Goal: Task Accomplishment & Management: Manage account settings

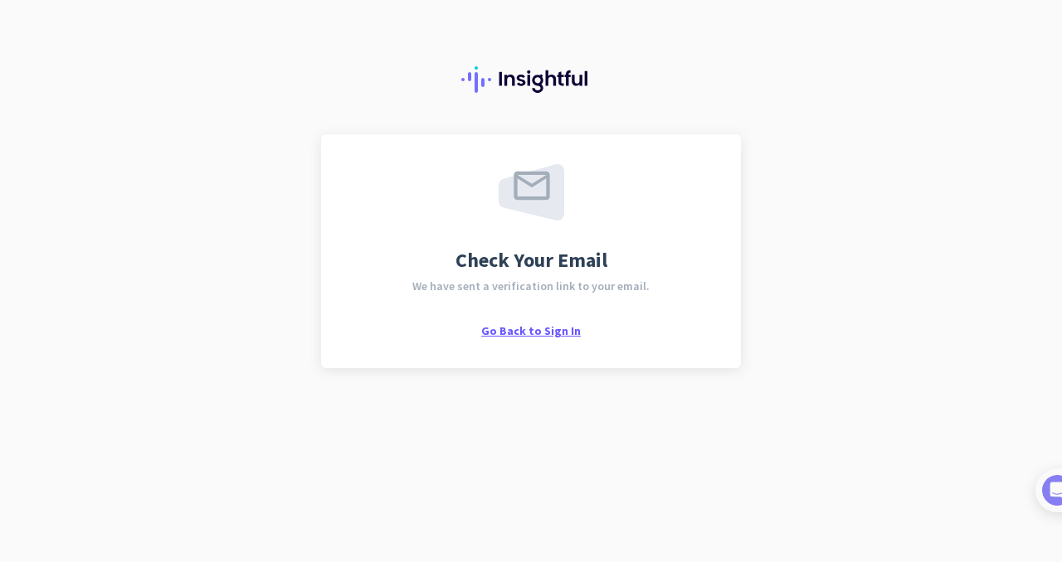
click at [543, 332] on span "Go Back to Sign In" at bounding box center [531, 330] width 100 height 15
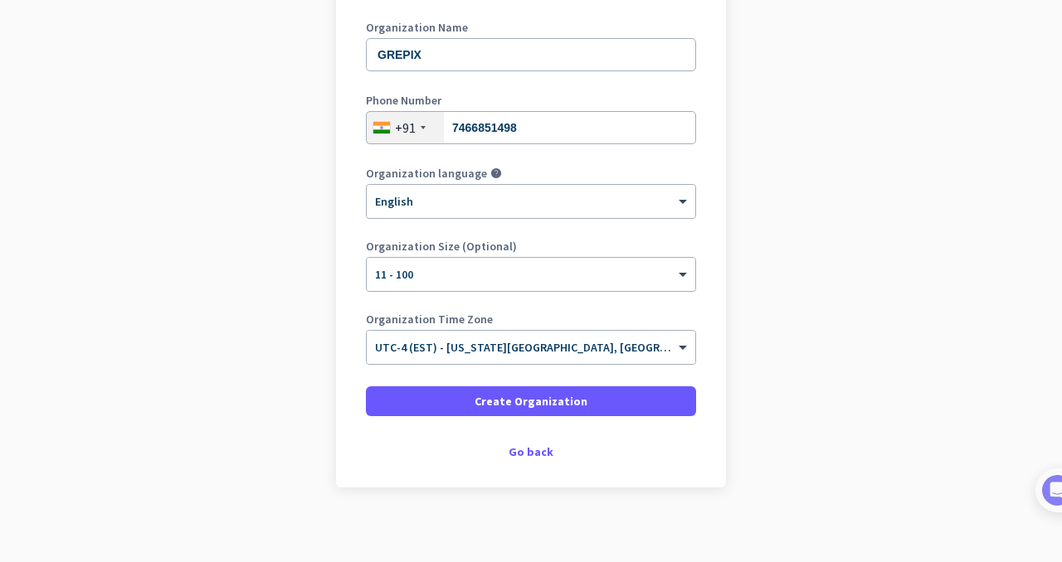
scroll to position [241, 0]
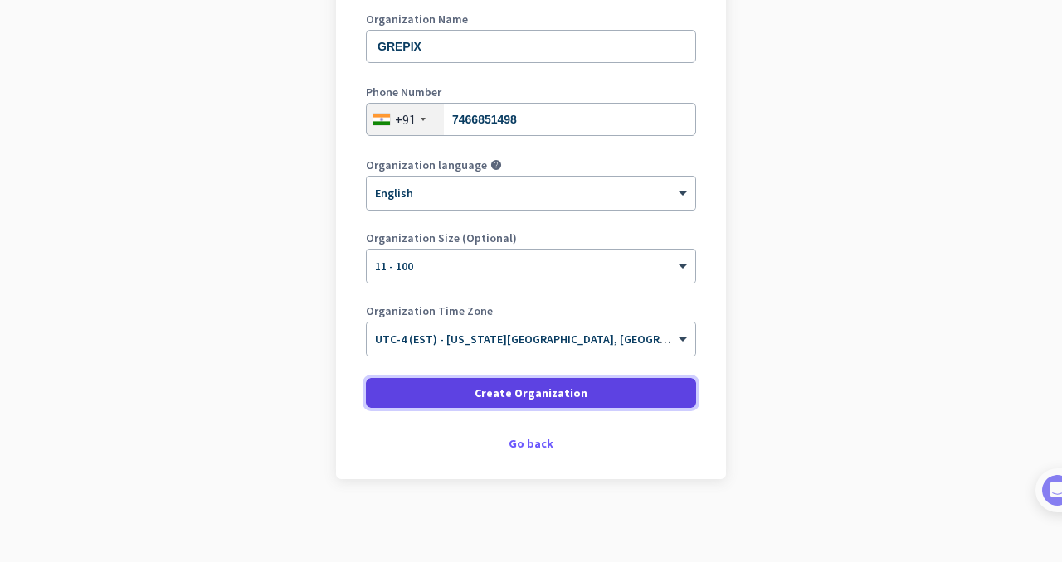
click at [547, 383] on span at bounding box center [531, 393] width 330 height 40
click at [576, 391] on span at bounding box center [531, 393] width 330 height 40
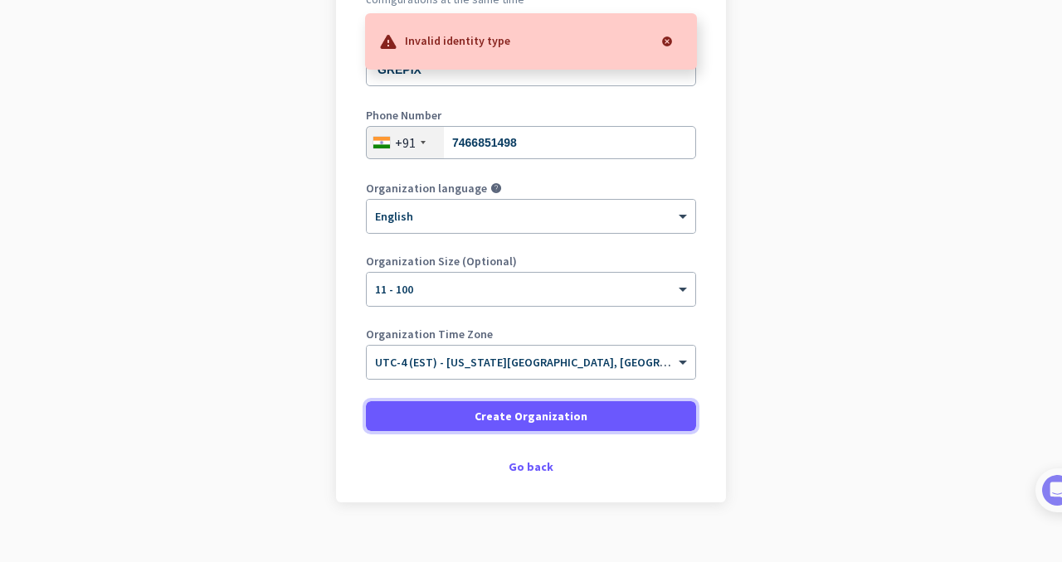
scroll to position [214, 0]
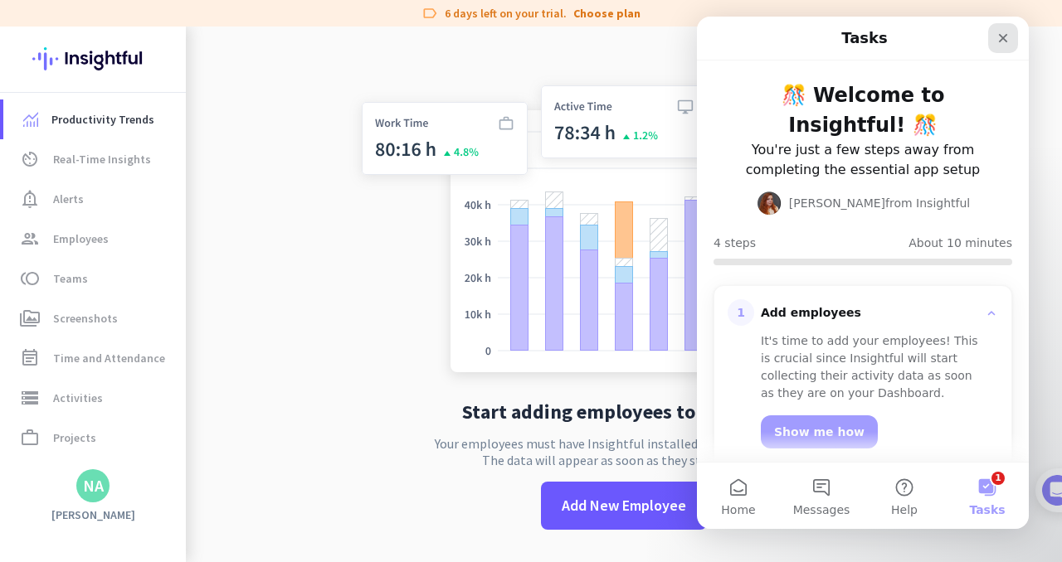
click at [989, 40] on div "Close" at bounding box center [1003, 38] width 30 height 30
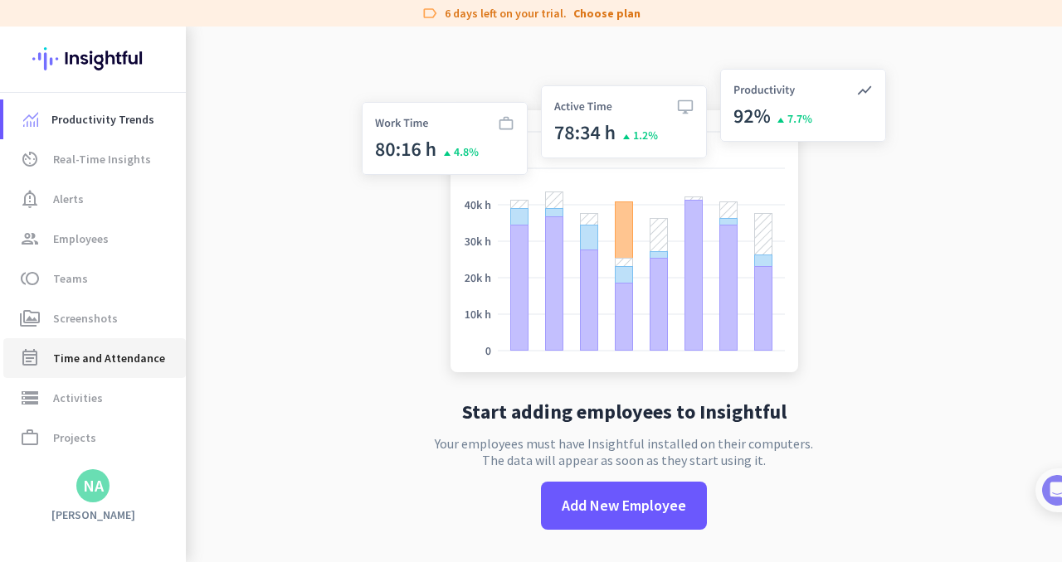
click at [119, 348] on span "Time and Attendance" at bounding box center [109, 358] width 112 height 20
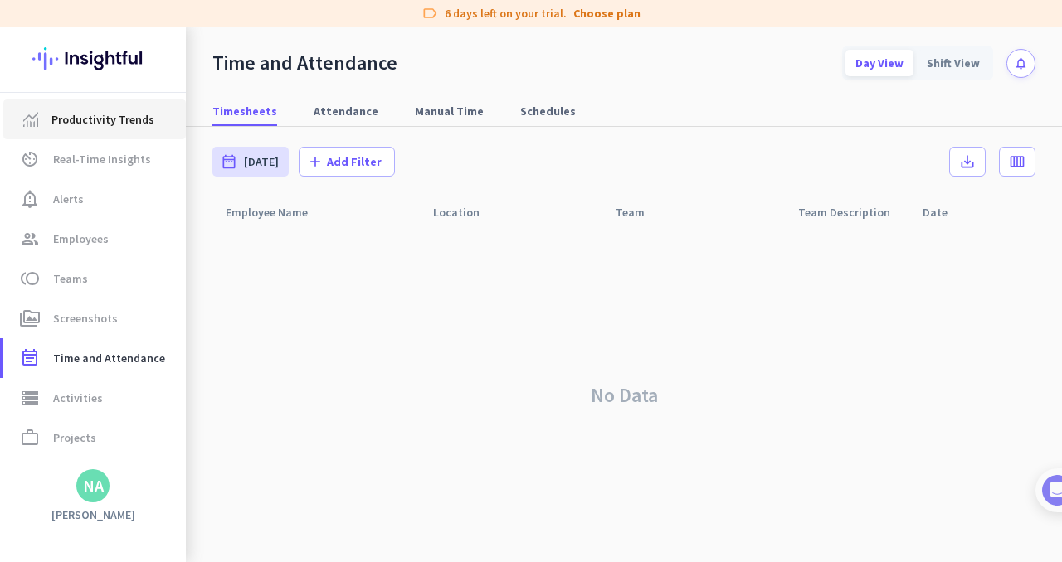
click at [97, 124] on span "Productivity Trends" at bounding box center [102, 119] width 103 height 20
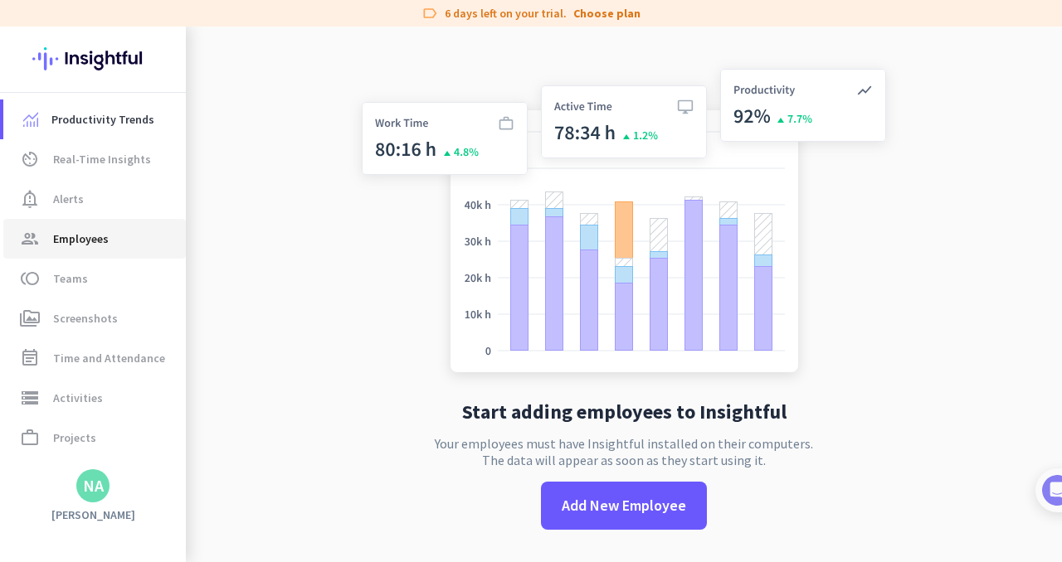
click at [99, 236] on span "Employees" at bounding box center [81, 239] width 56 height 20
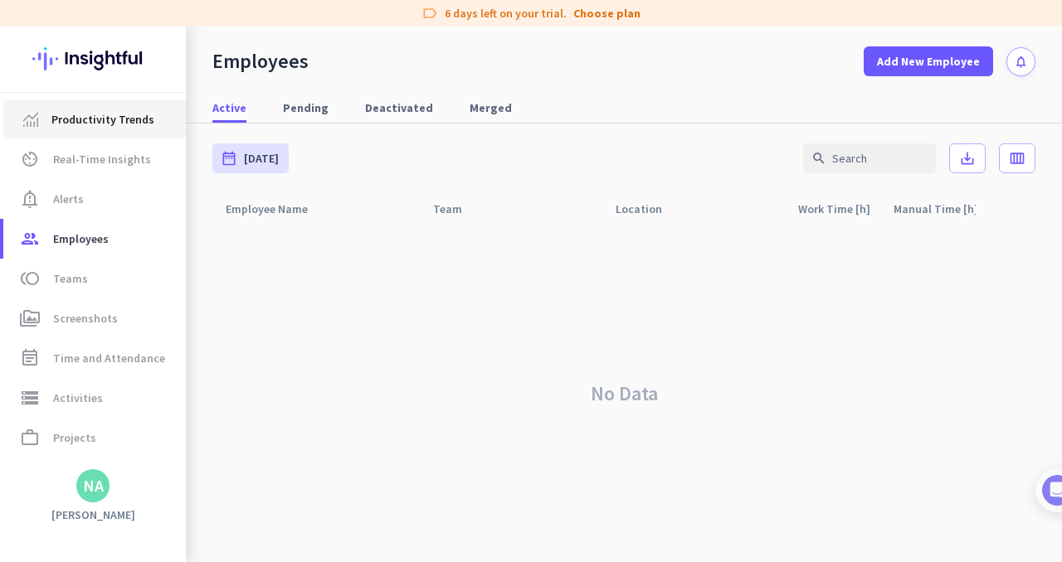
click at [109, 134] on link "Productivity Trends" at bounding box center [94, 120] width 182 height 40
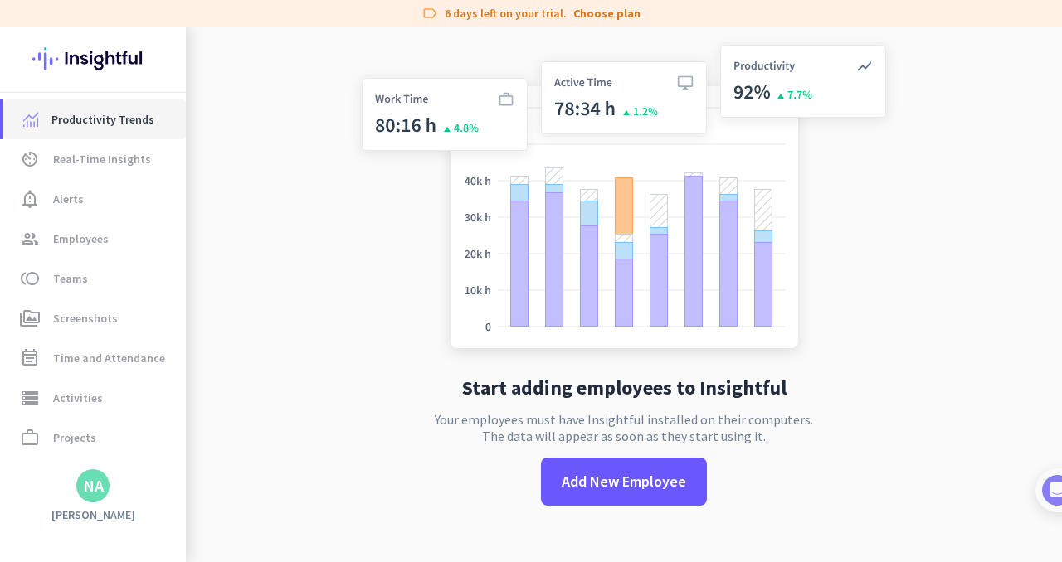
scroll to position [27, 0]
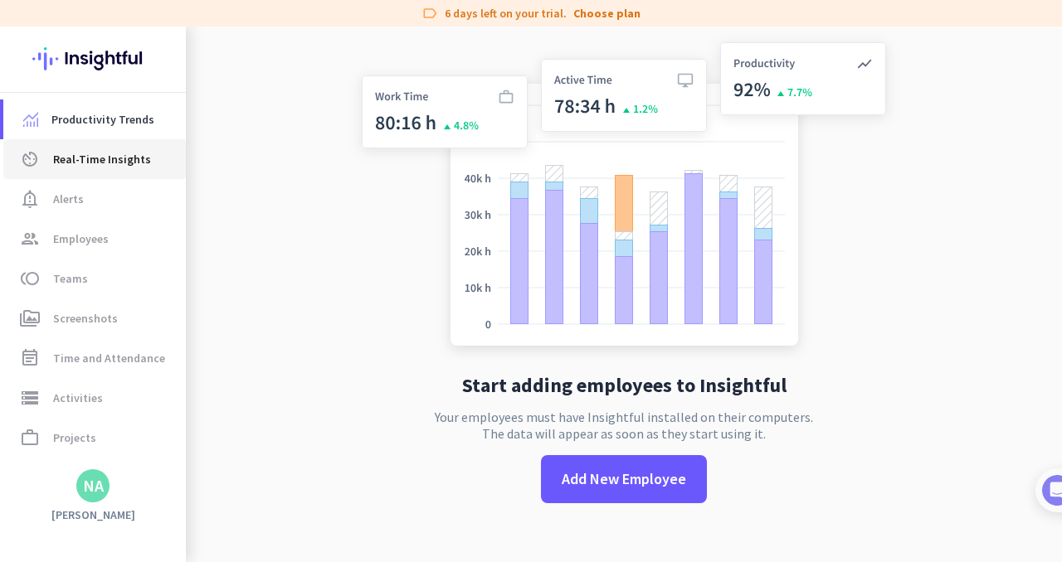
click at [141, 141] on link "av_timer Real-Time Insights" at bounding box center [94, 159] width 182 height 40
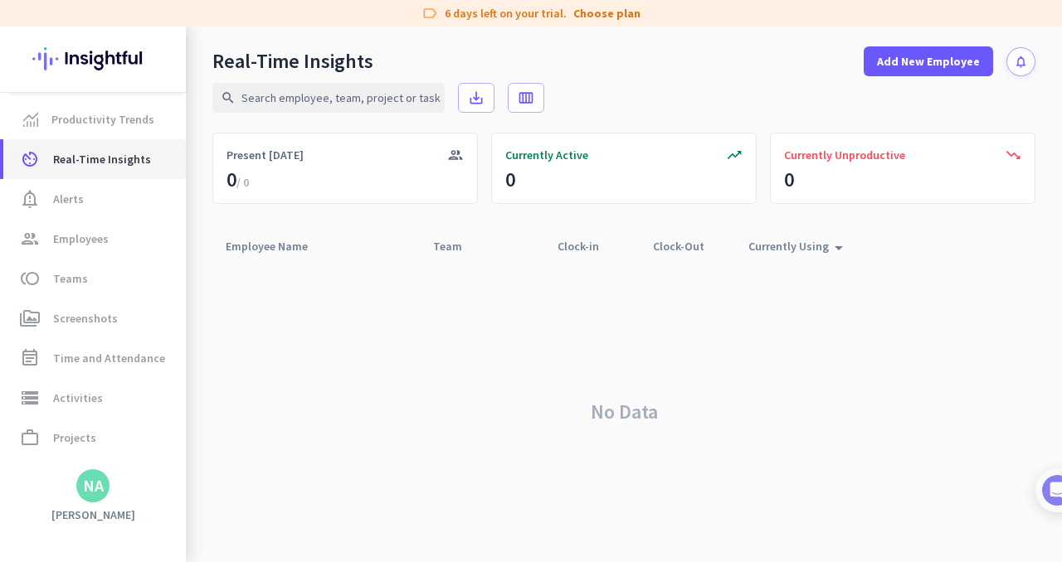
scroll to position [75, 0]
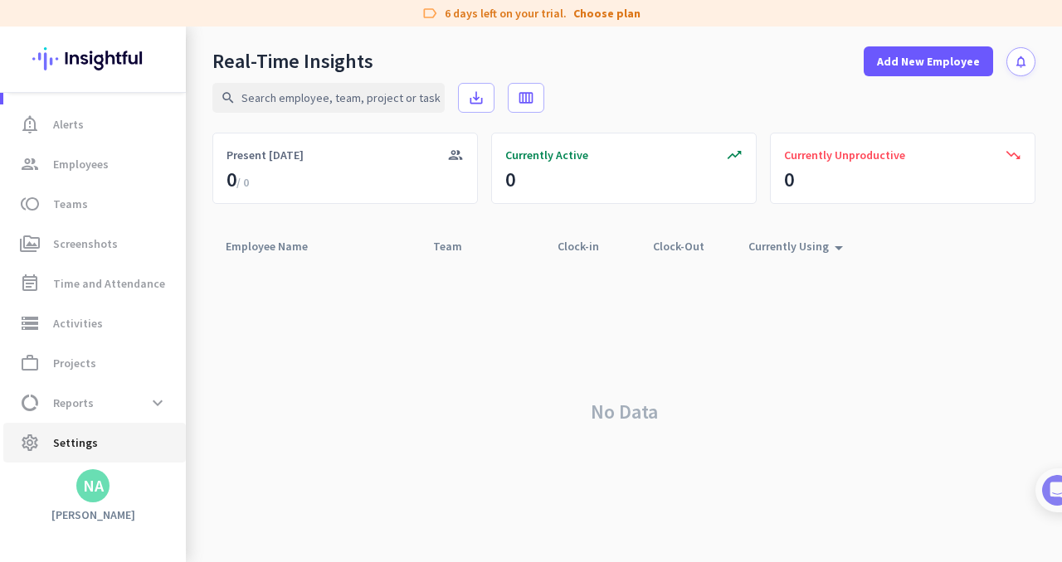
click at [100, 445] on span "settings Settings" at bounding box center [95, 443] width 156 height 20
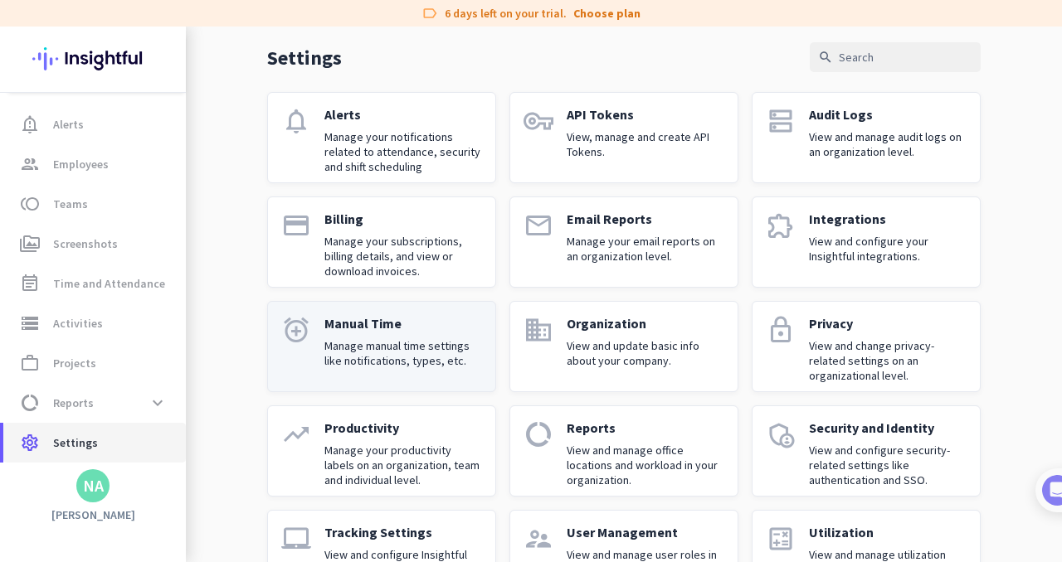
scroll to position [129, 0]
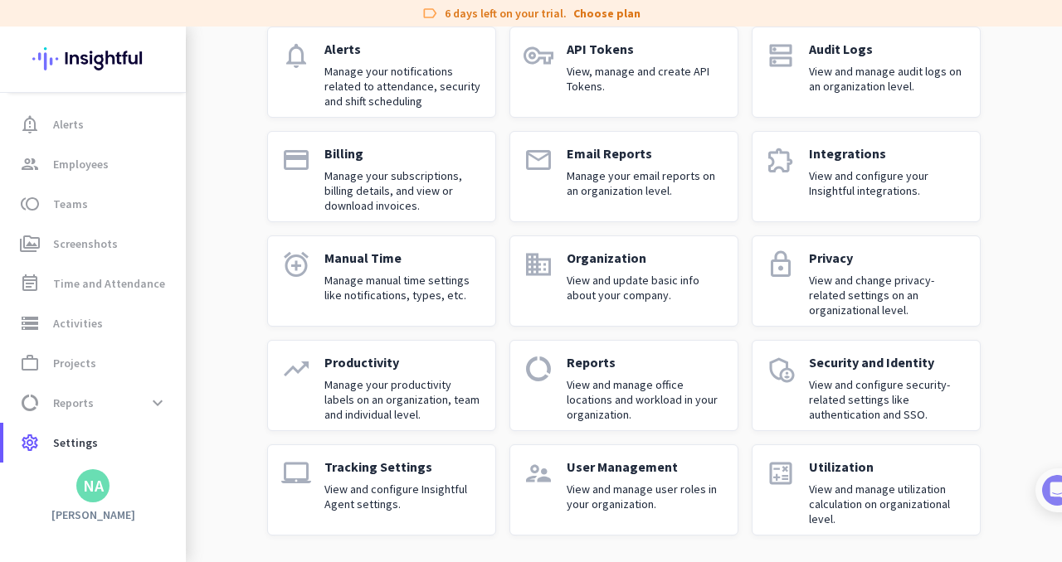
click at [610, 369] on p "Reports" at bounding box center [645, 362] width 158 height 17
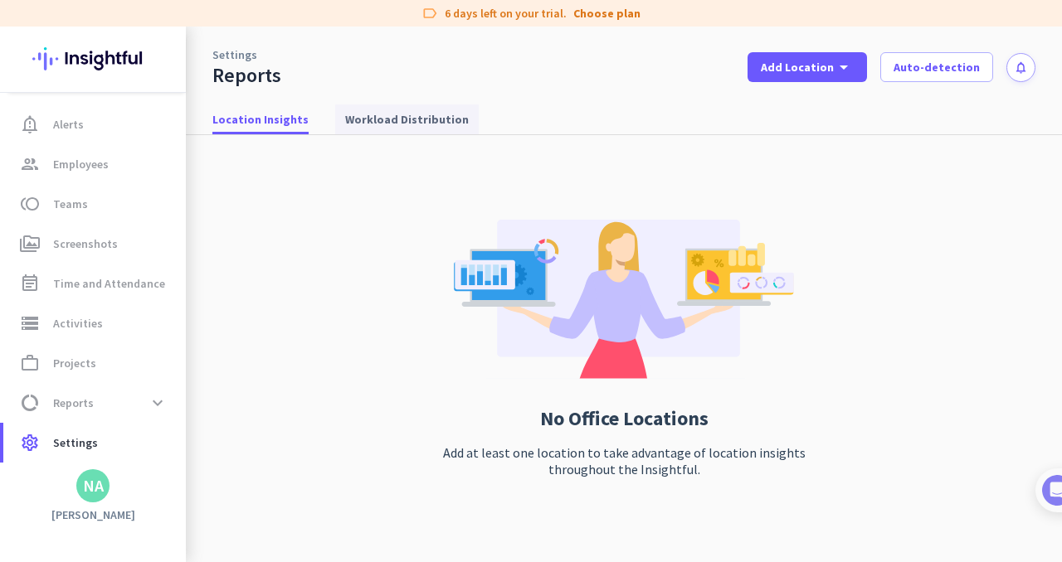
click at [389, 124] on span "Workload Distribution" at bounding box center [407, 119] width 124 height 17
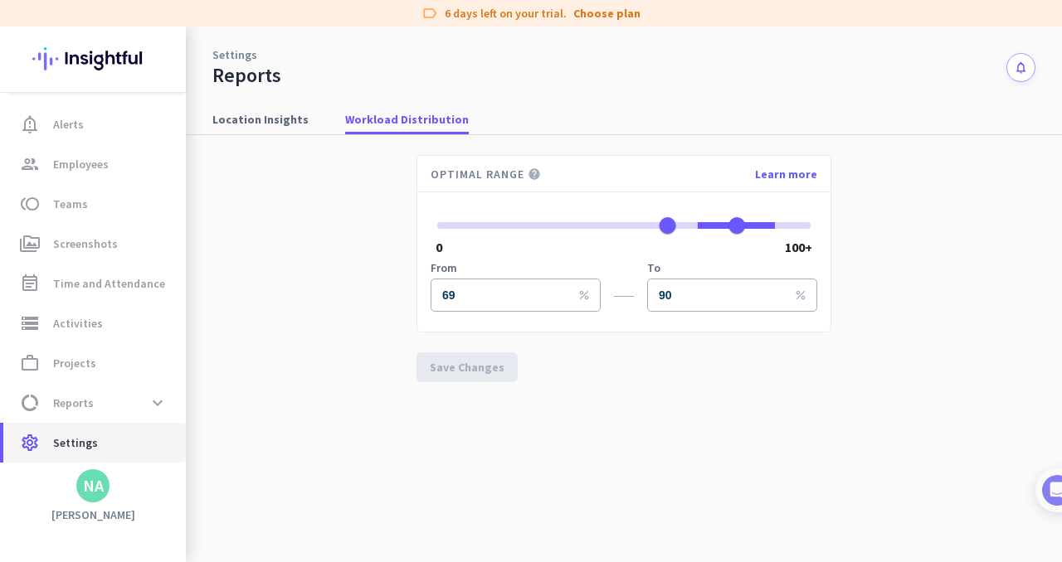
click at [93, 455] on link "settings Settings" at bounding box center [94, 443] width 182 height 40
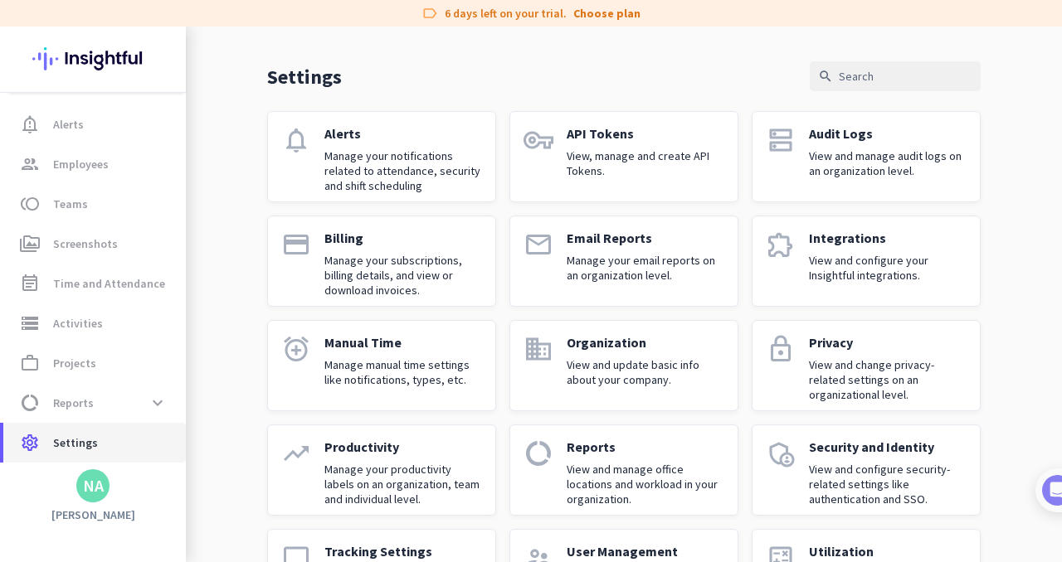
scroll to position [129, 0]
